Goal: Task Accomplishment & Management: Manage account settings

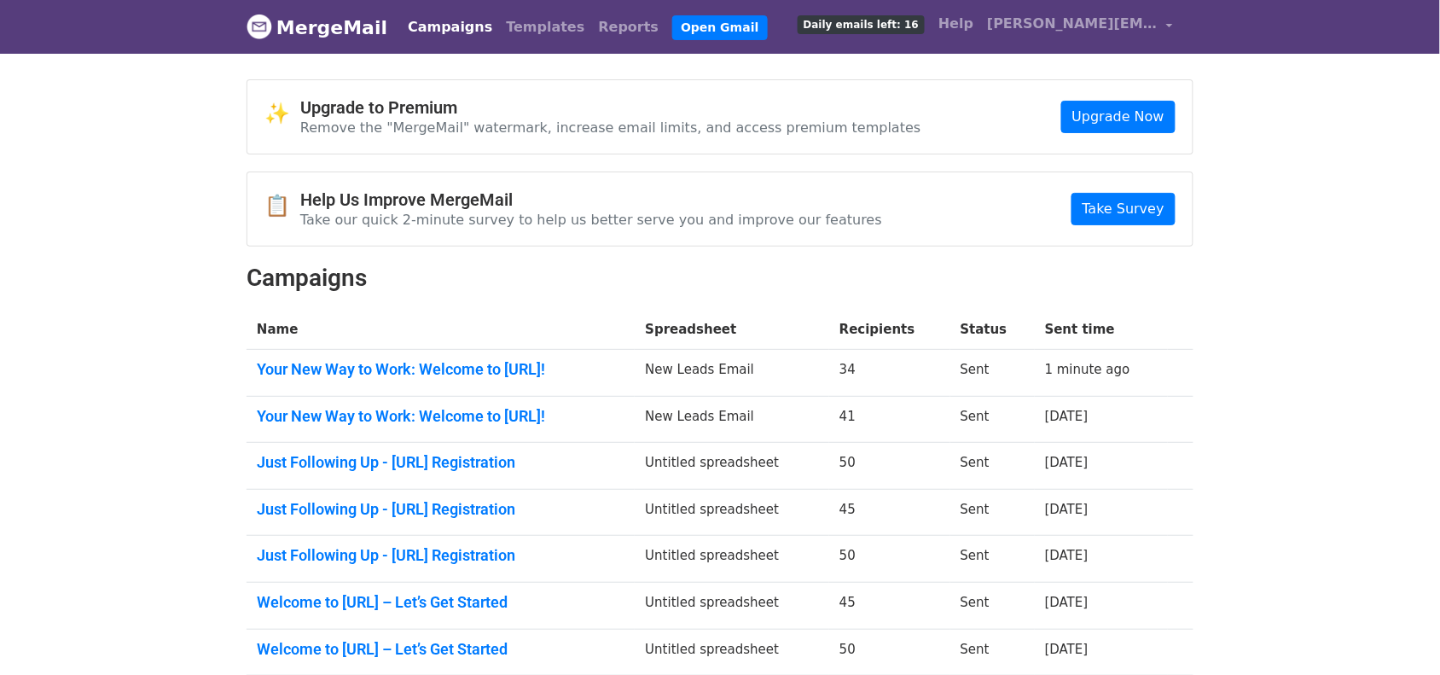
click at [403, 22] on link "Campaigns" at bounding box center [450, 27] width 98 height 34
click at [915, 200] on div "📋 Help Us Improve MergeMail Take our quick 2-minute survey to help us better se…" at bounding box center [719, 208] width 945 height 73
click at [406, 20] on link "Campaigns" at bounding box center [450, 27] width 98 height 34
click at [423, 19] on link "Campaigns" at bounding box center [450, 27] width 98 height 34
click at [418, 15] on link "Campaigns" at bounding box center [450, 27] width 98 height 34
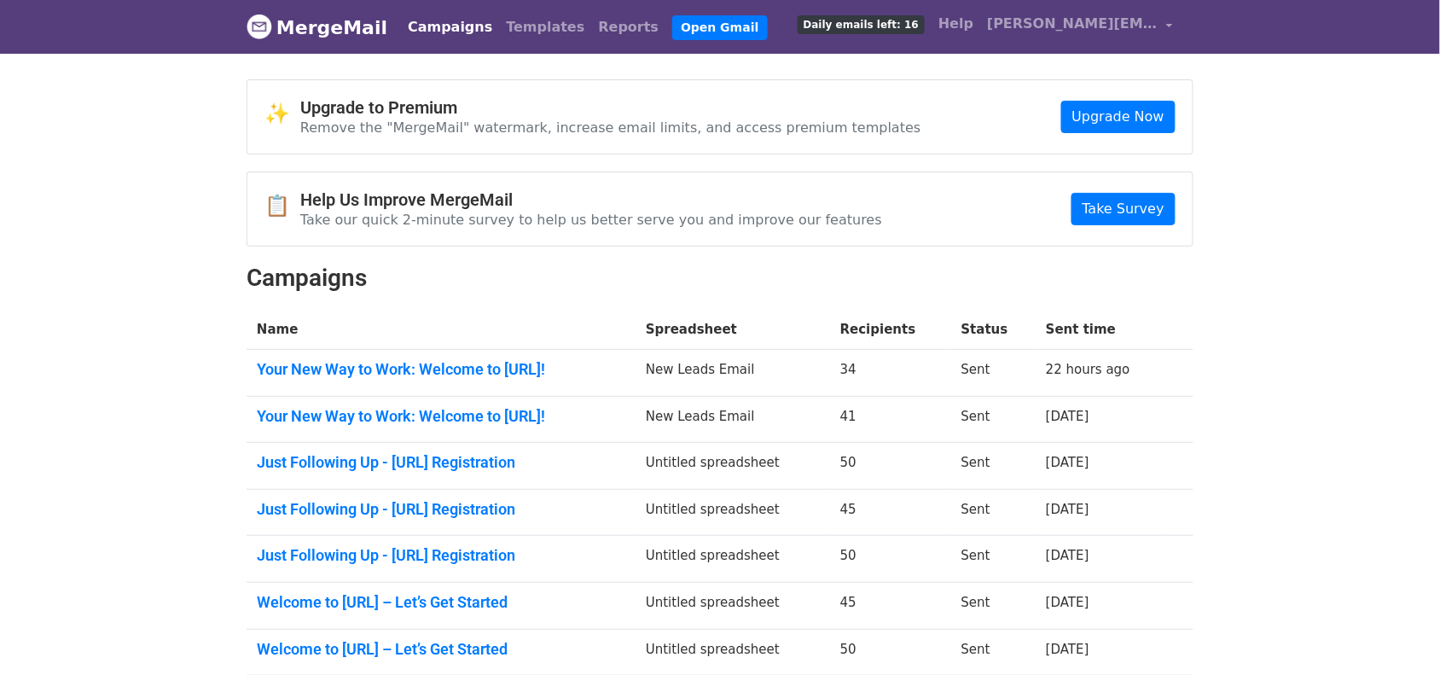
click at [442, 31] on link "Campaigns" at bounding box center [450, 27] width 98 height 34
click at [345, 37] on link "MergeMail" at bounding box center [317, 27] width 141 height 36
click at [445, 35] on link "Campaigns" at bounding box center [450, 27] width 98 height 34
click at [424, 21] on link "Campaigns" at bounding box center [450, 27] width 98 height 34
click at [427, 18] on link "Campaigns" at bounding box center [450, 27] width 98 height 34
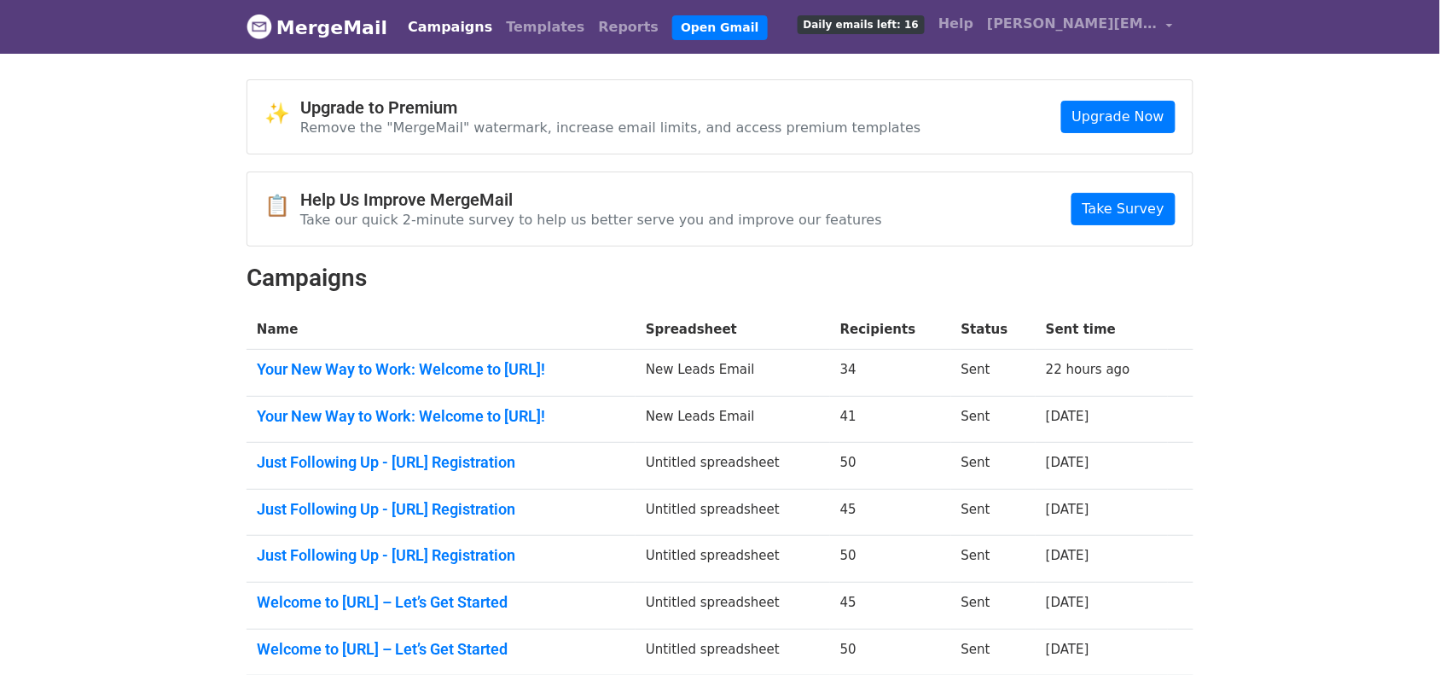
click at [427, 18] on link "Campaigns" at bounding box center [450, 27] width 98 height 34
click at [1323, 90] on body "MergeMail Campaigns Templates Reports Open Gmail Daily emails left: 16 Help [PE…" at bounding box center [720, 464] width 1440 height 928
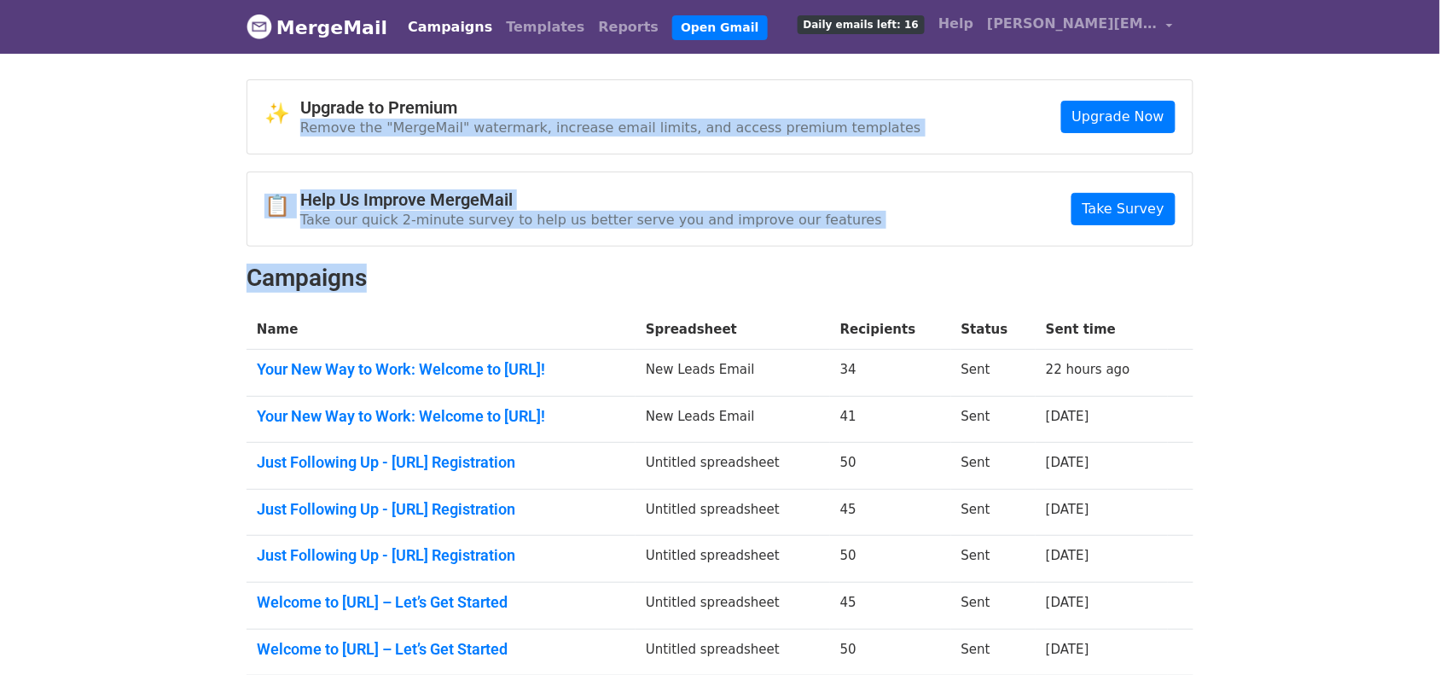
click at [0, 674] on html "MergeMail Campaigns Templates Reports Open Gmail Daily emails left: 16 Help [PE…" at bounding box center [720, 498] width 1440 height 996
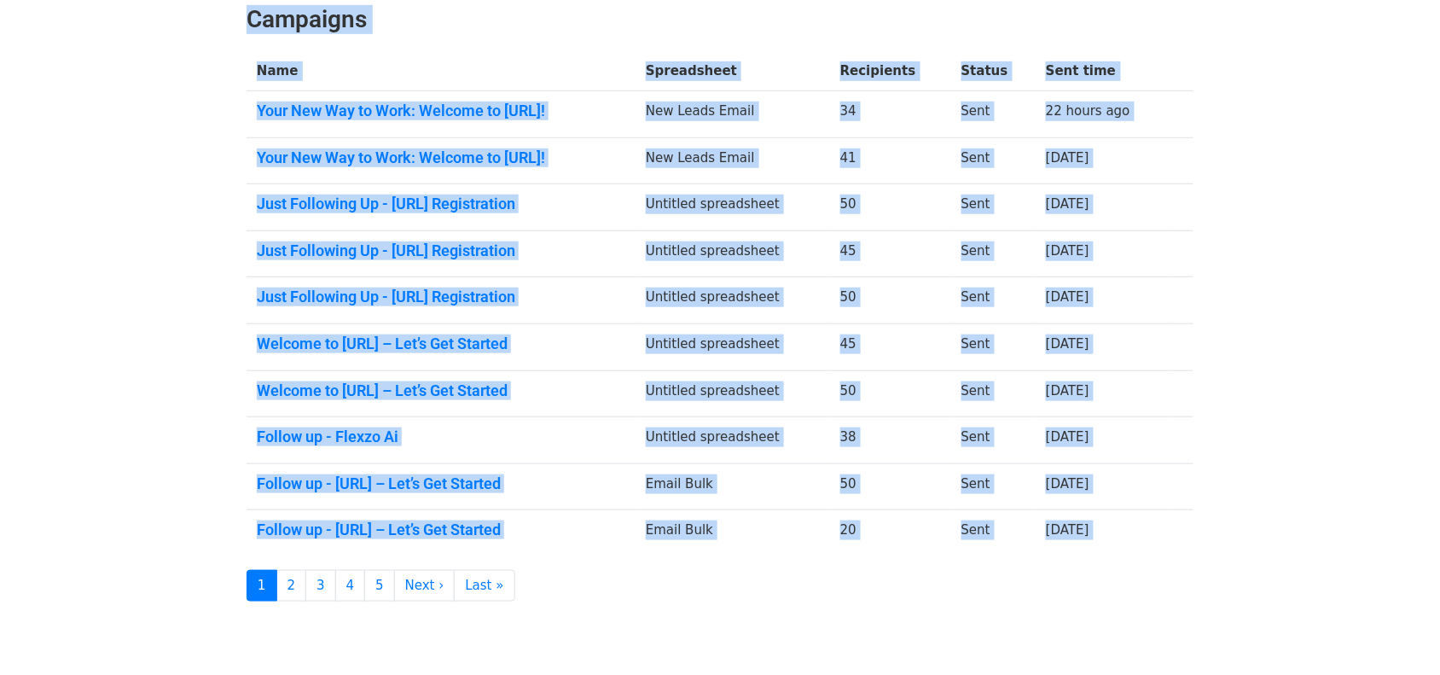
click at [1262, 121] on body "MergeMail Campaigns Templates Reports Open Gmail Daily emails left: 16 Help [PE…" at bounding box center [720, 206] width 1440 height 928
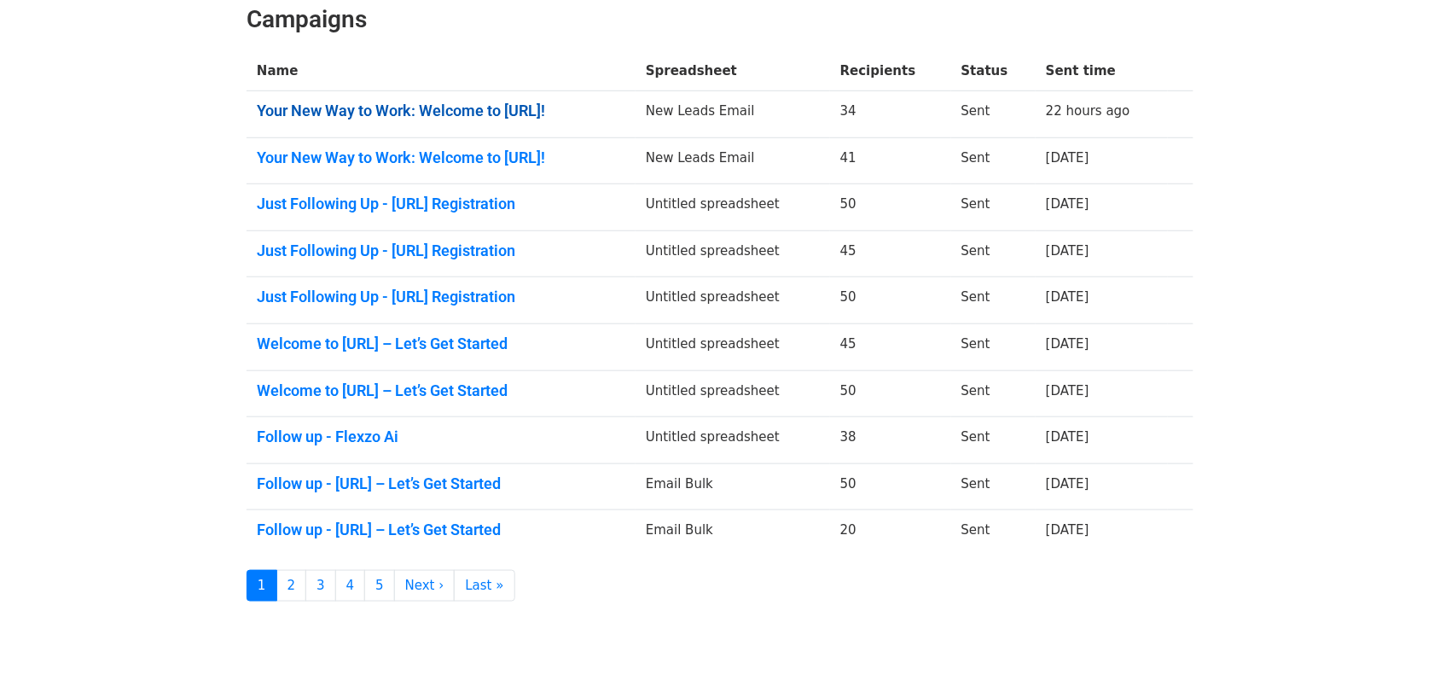
scroll to position [0, 0]
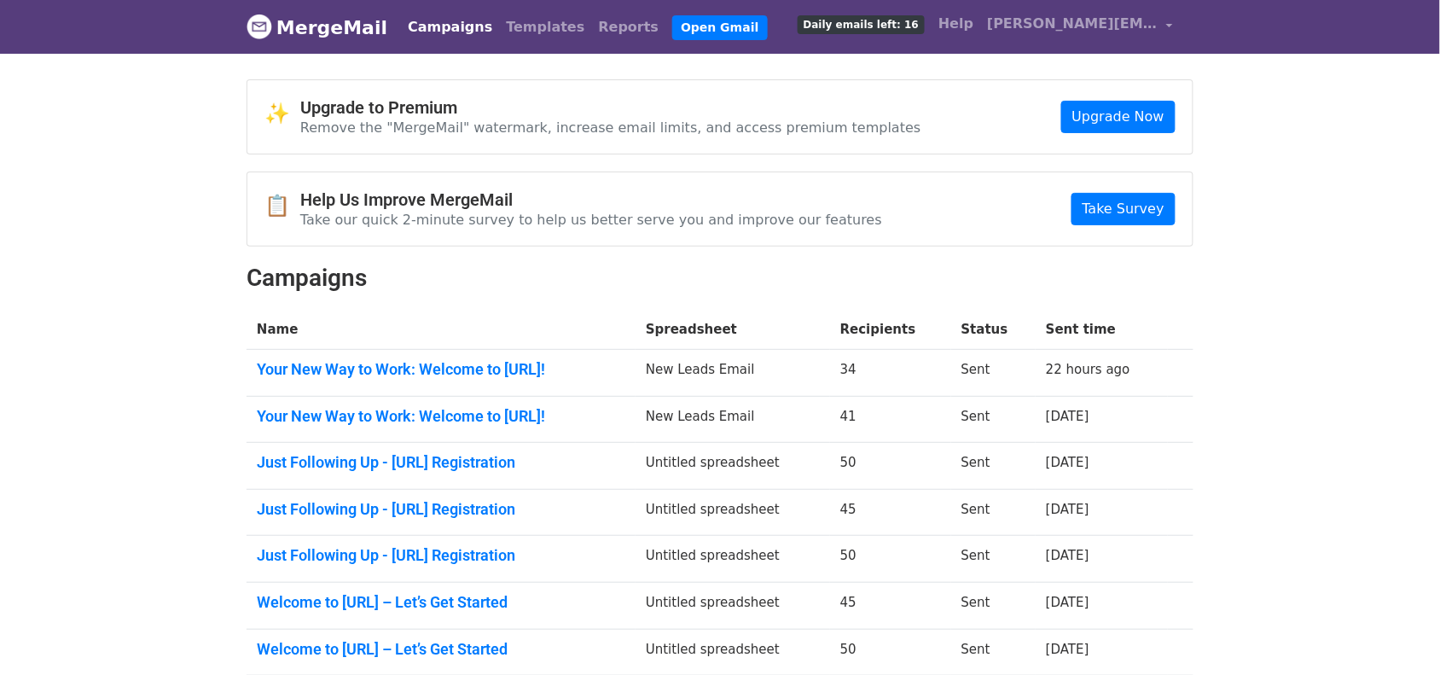
click at [412, 21] on link "Campaigns" at bounding box center [450, 27] width 98 height 34
click at [436, 22] on link "Campaigns" at bounding box center [450, 27] width 98 height 34
click at [448, 43] on link "Campaigns" at bounding box center [450, 27] width 98 height 34
click at [435, 26] on link "Campaigns" at bounding box center [450, 27] width 98 height 34
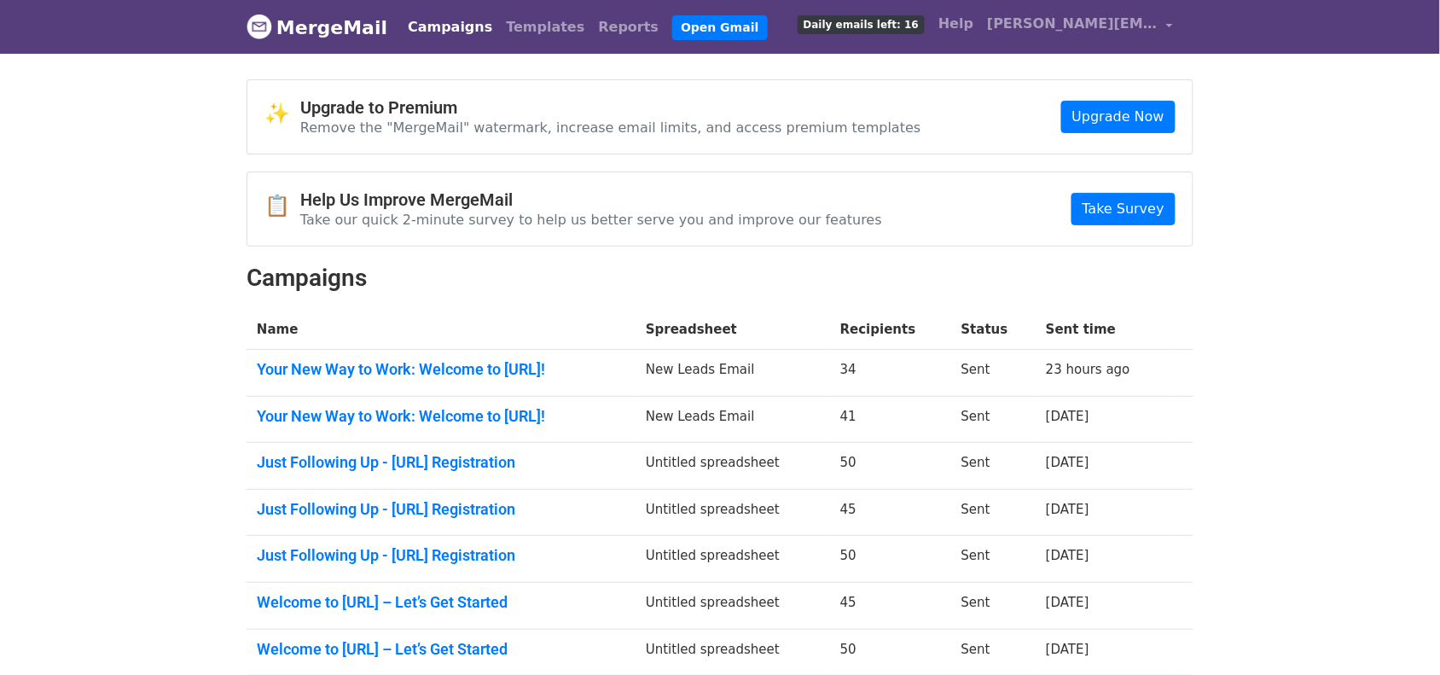
click at [446, 27] on link "Campaigns" at bounding box center [450, 27] width 98 height 34
click at [428, 37] on link "Campaigns" at bounding box center [450, 27] width 98 height 34
click at [439, 27] on link "Campaigns" at bounding box center [450, 27] width 98 height 34
click at [445, 27] on link "Campaigns" at bounding box center [450, 27] width 98 height 34
click at [422, 22] on link "Campaigns" at bounding box center [450, 27] width 98 height 34
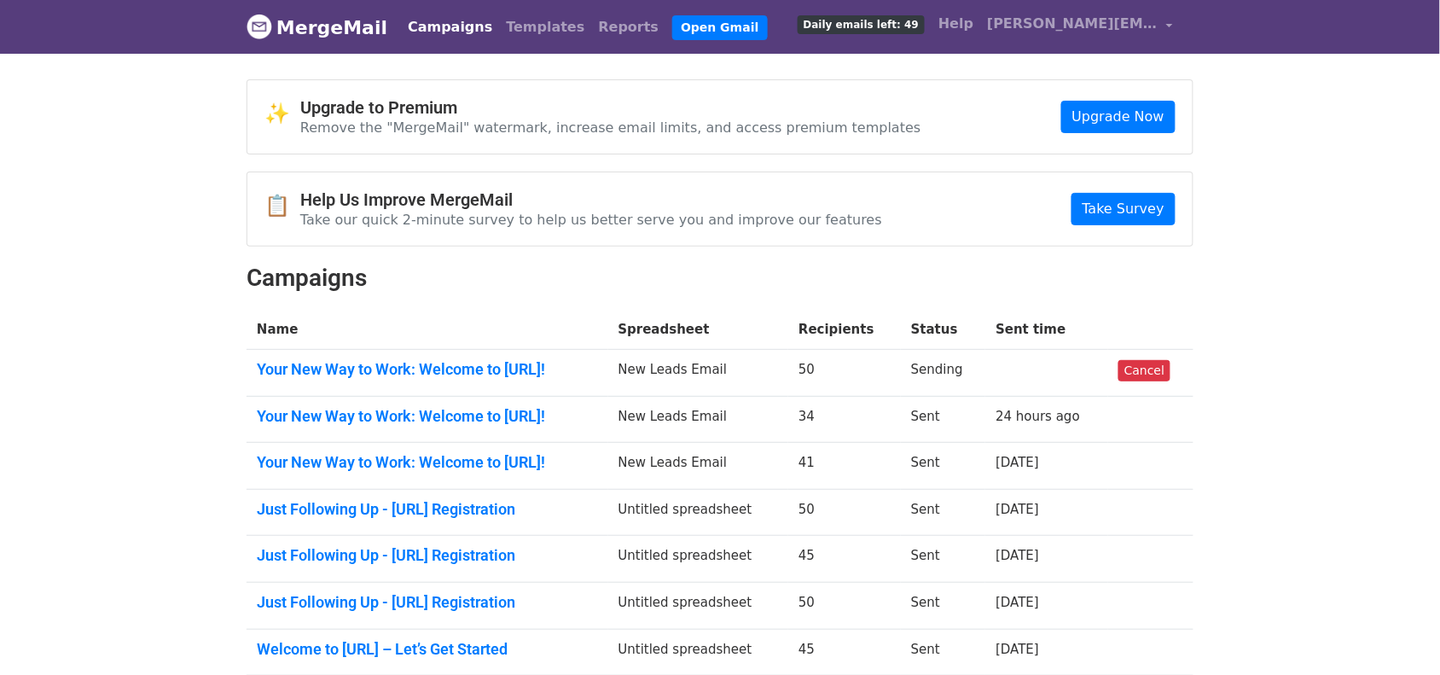
click at [456, 15] on link "Campaigns" at bounding box center [450, 27] width 98 height 34
